Goal: Find specific page/section: Find specific page/section

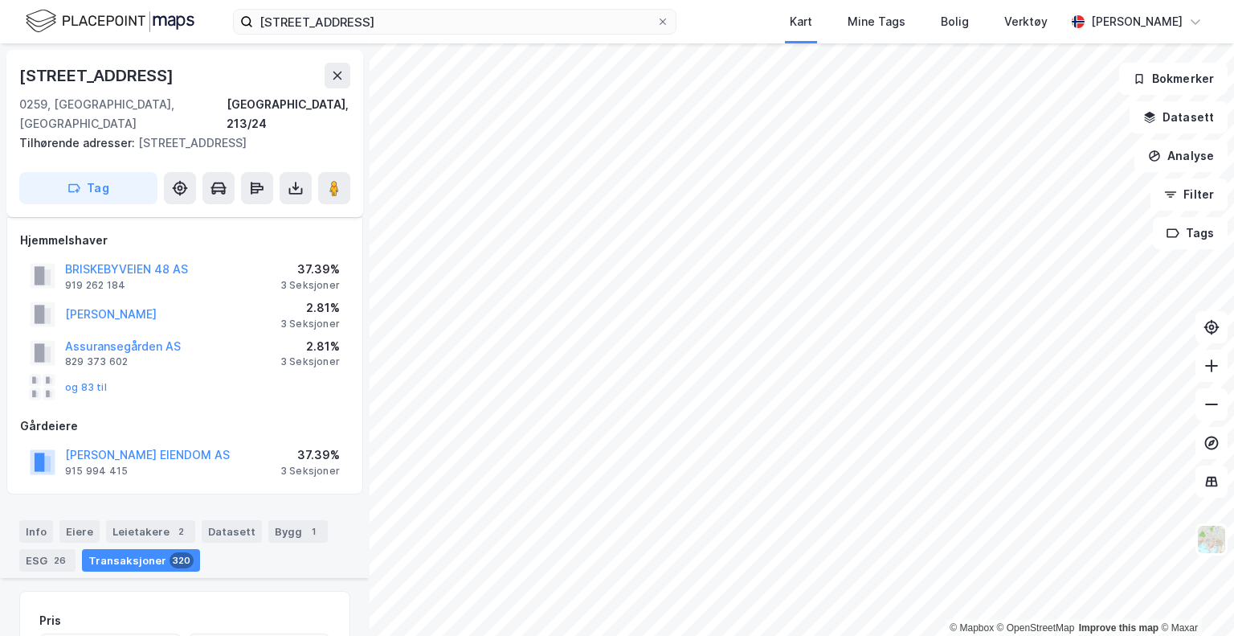
scroll to position [3103, 0]
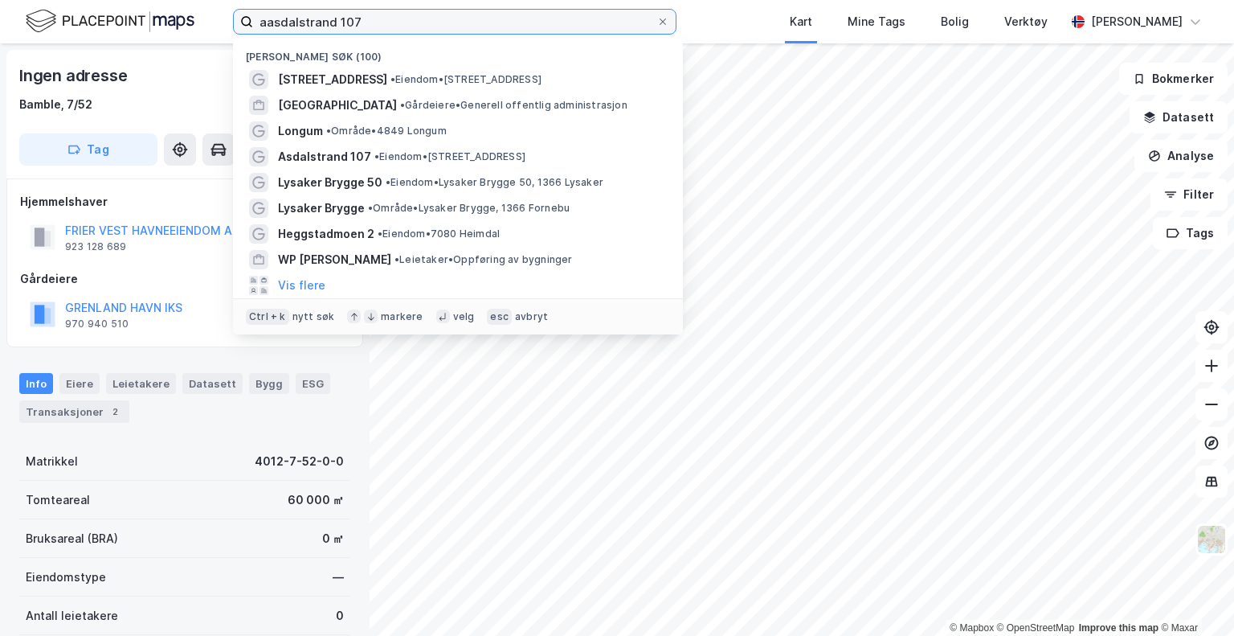
drag, startPoint x: 372, startPoint y: 25, endPoint x: 241, endPoint y: 5, distance: 132.5
click at [241, 5] on div "aasdalstrand 107 Nylige søk (100) [STREET_ADDRESS] • Eiendom • [STREET_ADDRESS]…" at bounding box center [617, 21] width 1234 height 43
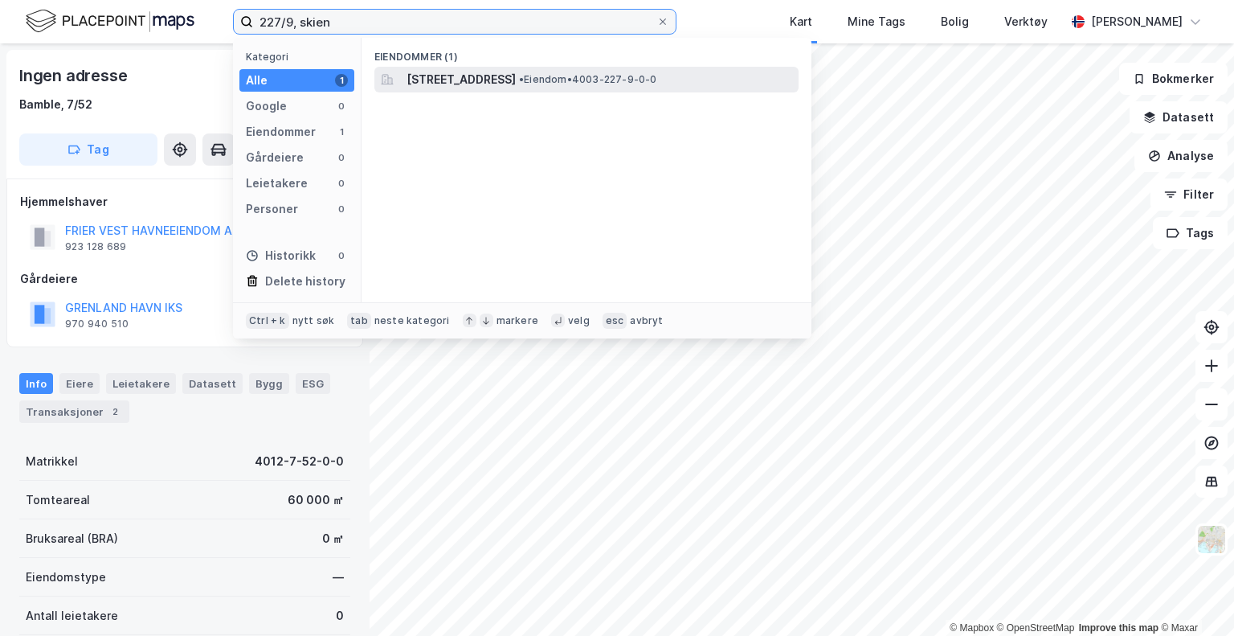
type input "227/9, skien"
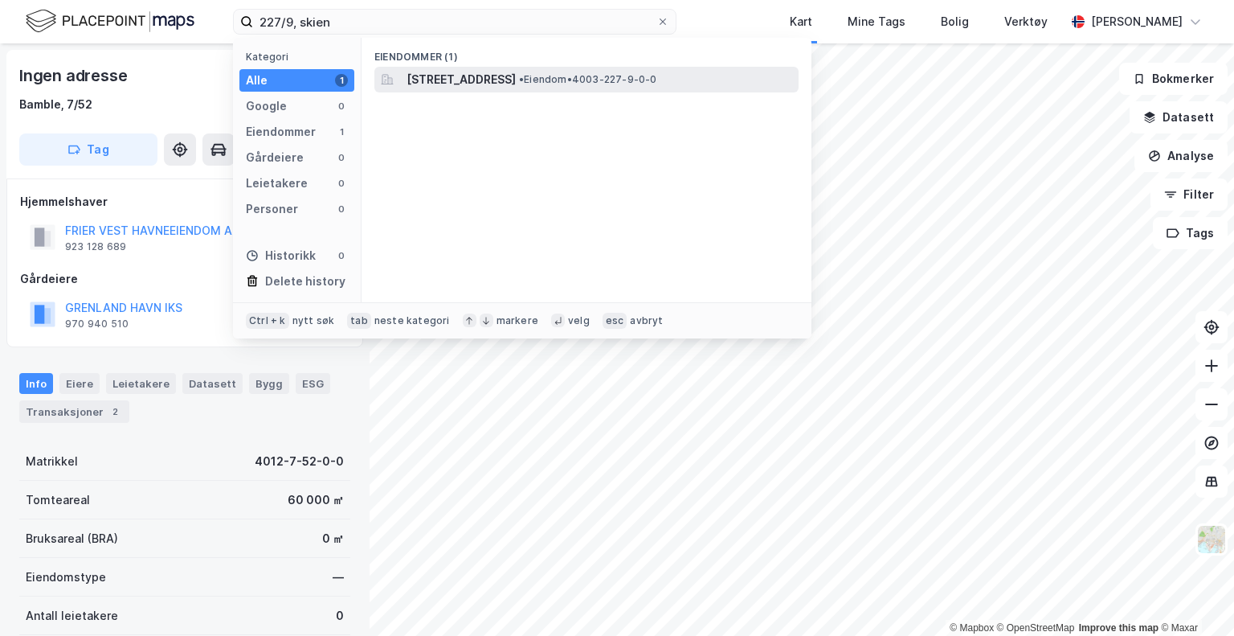
click at [482, 77] on span "[STREET_ADDRESS]" at bounding box center [461, 79] width 109 height 19
